Goal: Find contact information: Find contact information

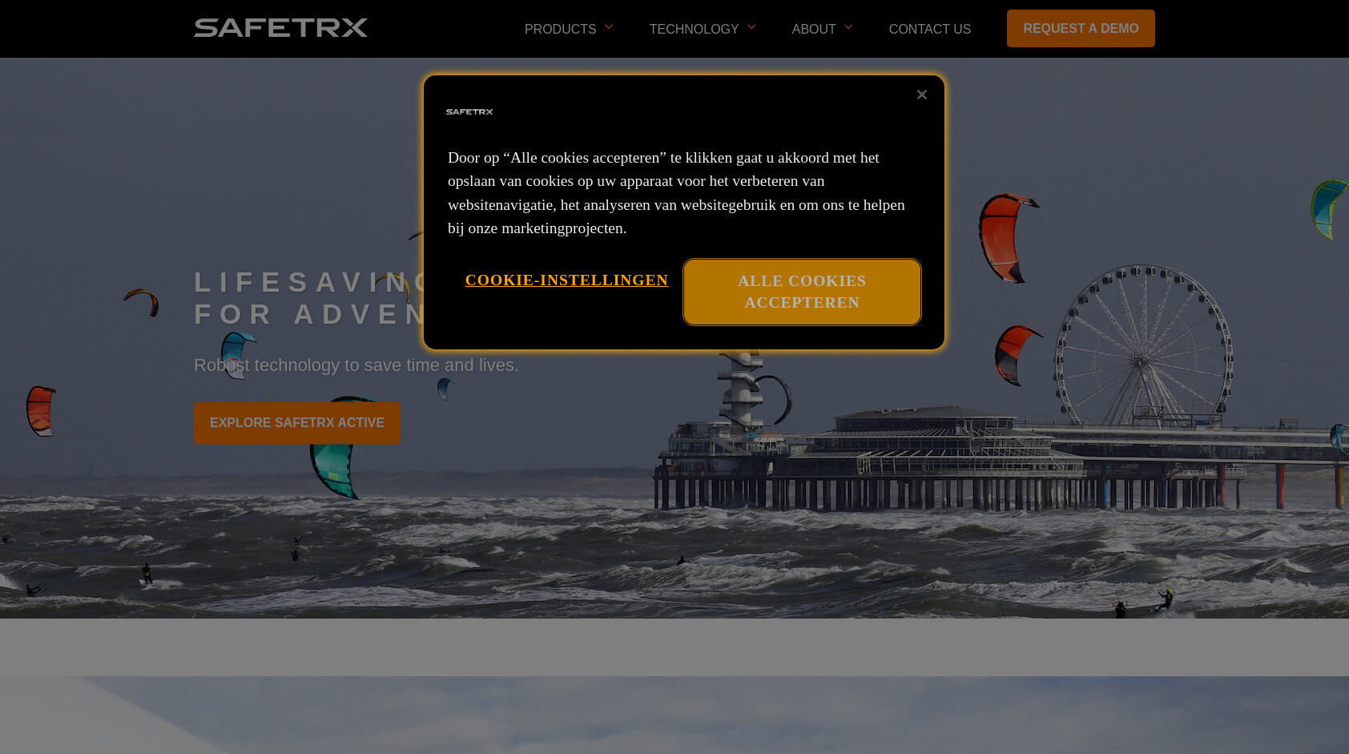
click at [815, 285] on button "Alle cookies accepteren" at bounding box center [802, 292] width 236 height 65
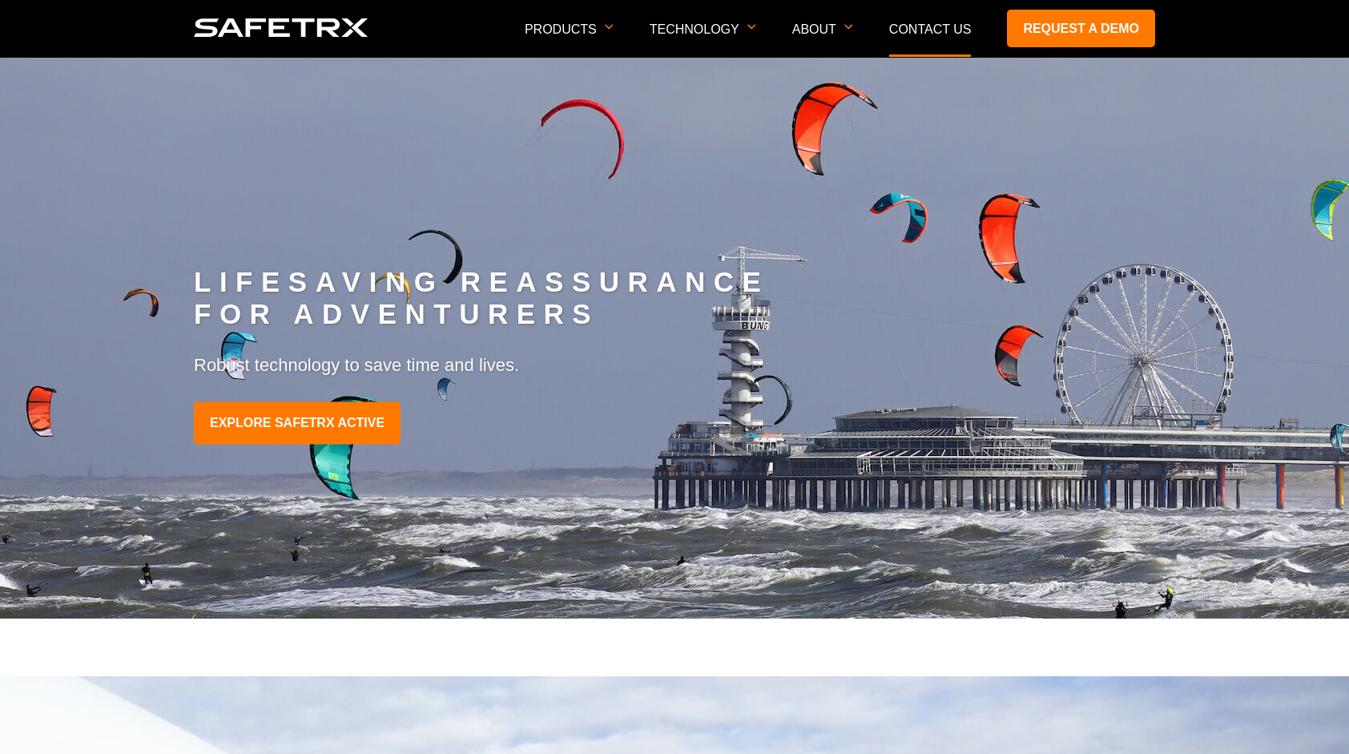
click at [928, 34] on link "Contact Us" at bounding box center [930, 29] width 83 height 14
